Goal: Information Seeking & Learning: Learn about a topic

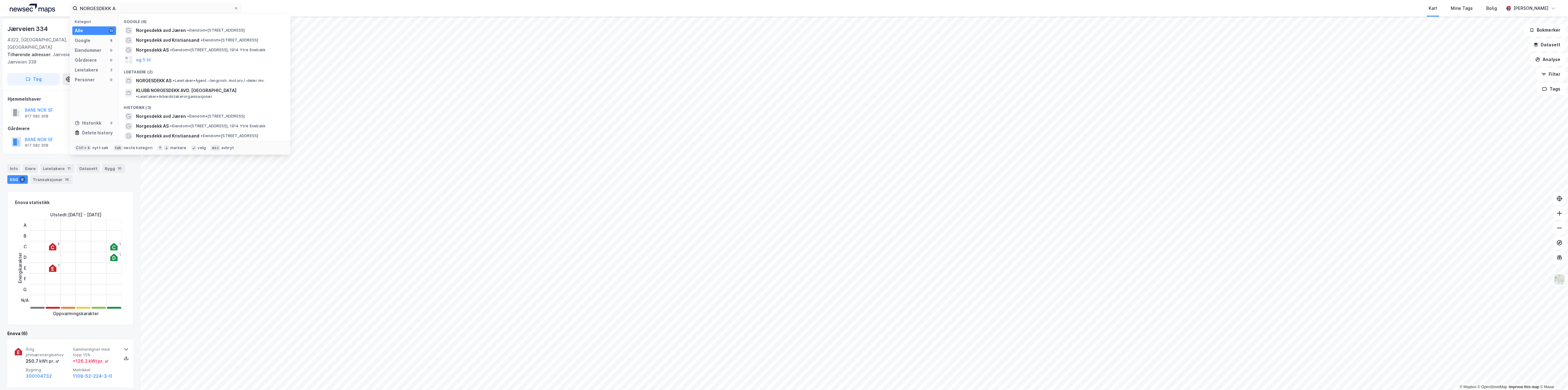
click at [46, 8] on div "NORGESDEKK A Kategori Alle 13 Google 8 Eiendommer 0 Gårdeiere 0 Leietakere 2 Pe…" at bounding box center [784, 8] width 1568 height 16
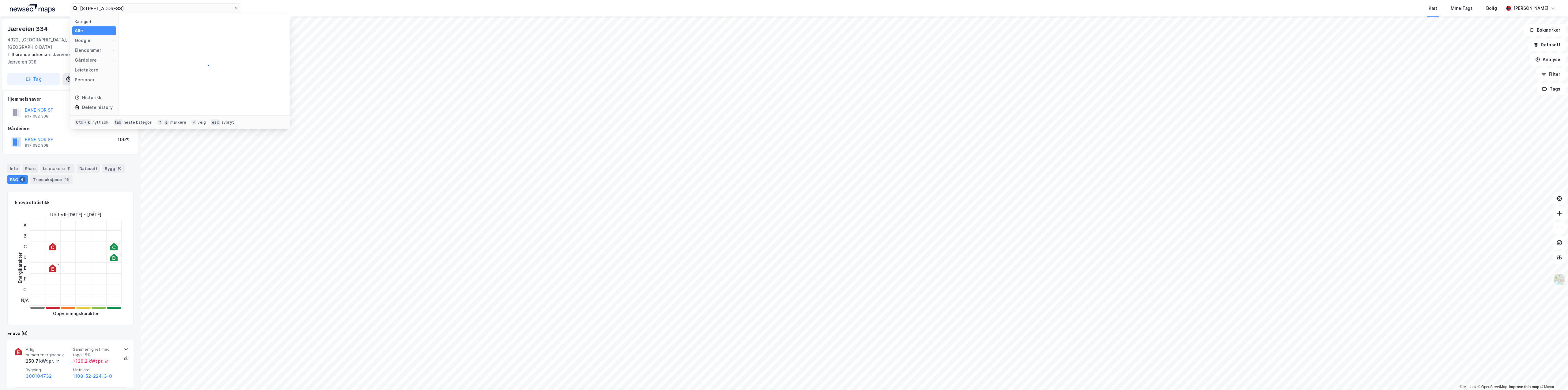
type input "[STREET_ADDRESS]"
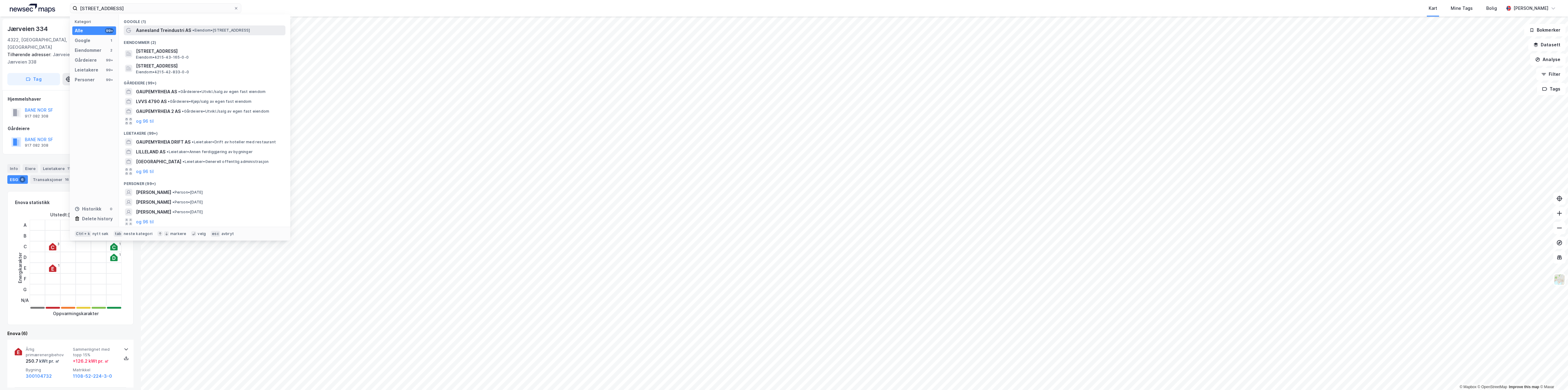
click at [215, 34] on div "Aanesland Treindustri AS • Eiendom • [STREET_ADDRESS]" at bounding box center [209, 30] width 148 height 7
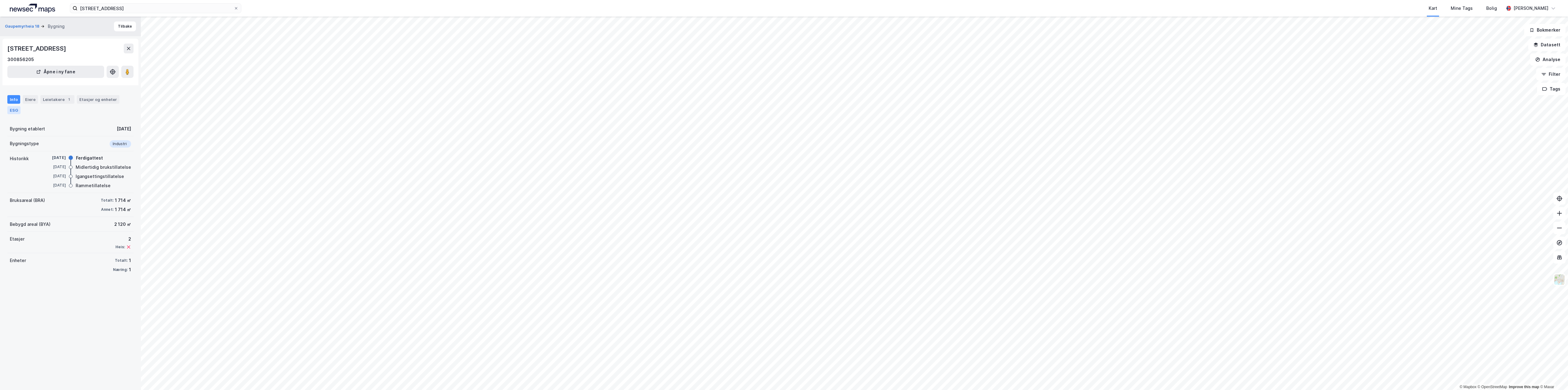
click at [8, 110] on div "ESG" at bounding box center [14, 109] width 13 height 8
